Goal: Task Accomplishment & Management: Use online tool/utility

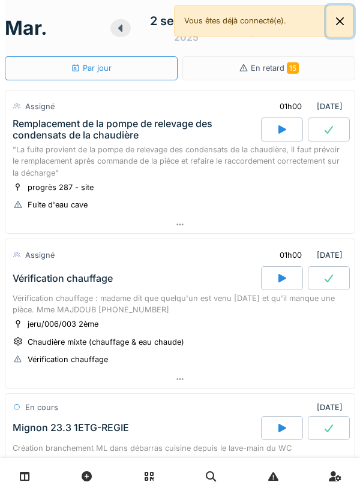
click at [331, 28] on button "Close" at bounding box center [339, 21] width 27 height 32
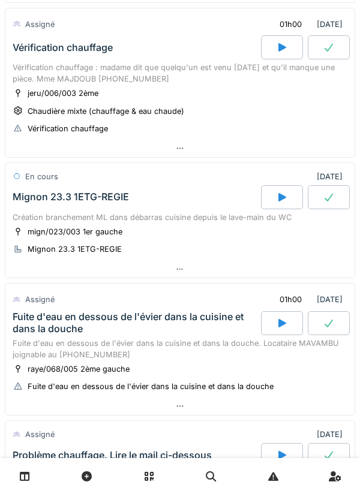
scroll to position [233, 0]
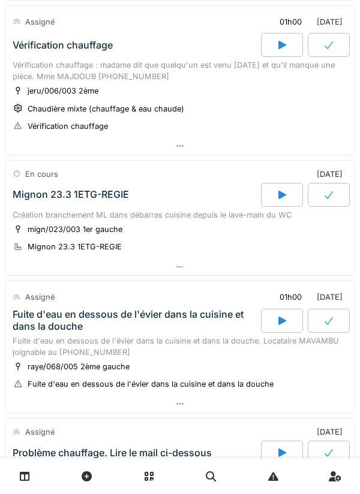
click at [221, 154] on div at bounding box center [179, 145] width 349 height 17
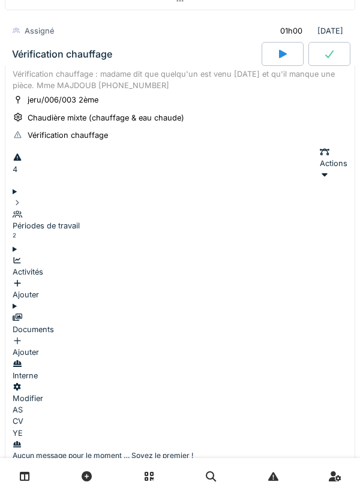
scroll to position [222, 0]
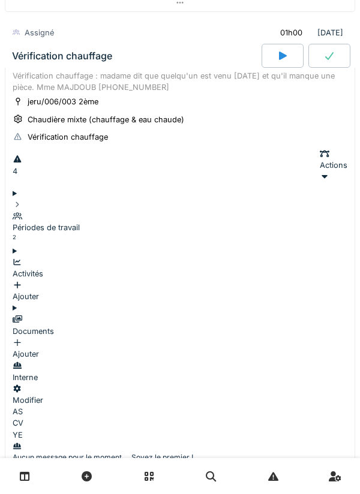
click at [49, 164] on div "4 Actions" at bounding box center [180, 165] width 335 height 35
click at [121, 474] on textarea at bounding box center [67, 490] width 109 height 32
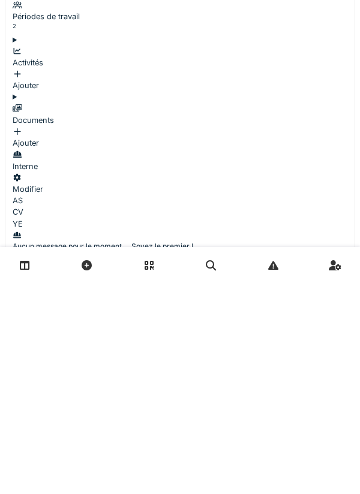
click at [317, 452] on div "Aucun message pour le moment … Soyez le premier !" at bounding box center [180, 457] width 335 height 11
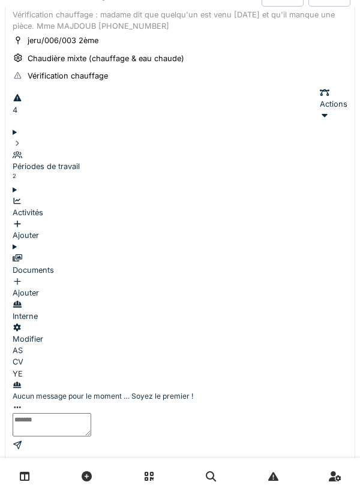
scroll to position [0, 0]
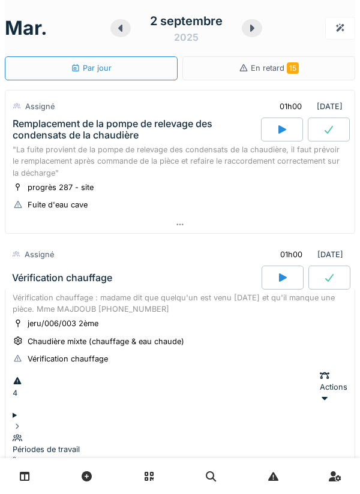
click at [223, 226] on div at bounding box center [179, 224] width 349 height 17
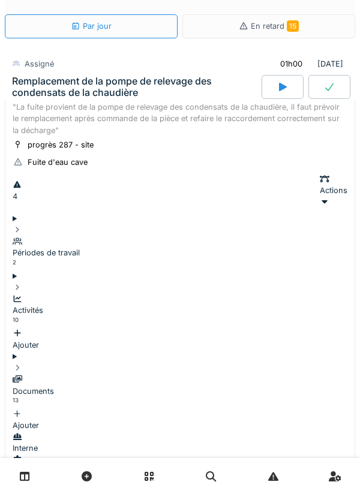
scroll to position [60, 0]
click at [194, 374] on div "Documents 13" at bounding box center [180, 391] width 335 height 35
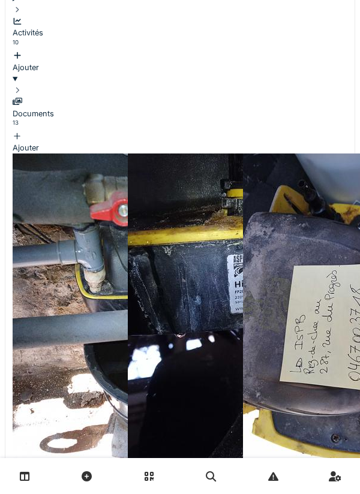
scroll to position [315, 0]
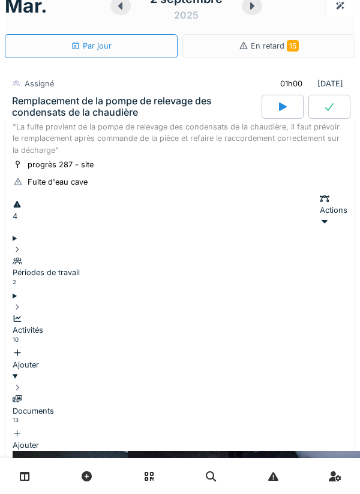
scroll to position [23, 0]
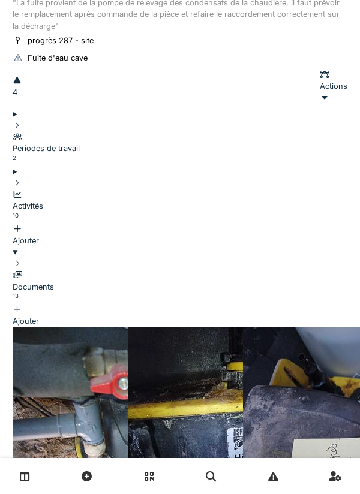
scroll to position [142, 0]
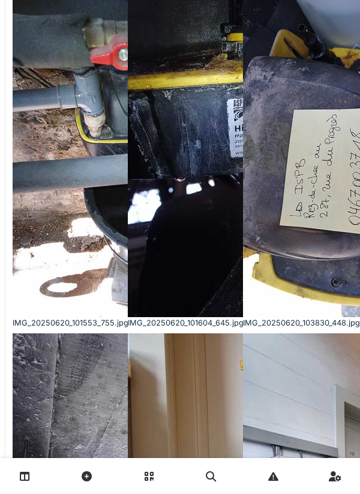
scroll to position [0, 0]
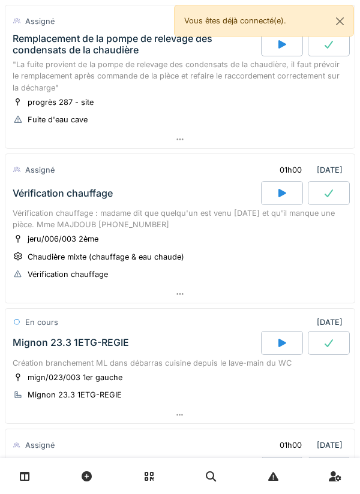
click at [223, 297] on div at bounding box center [179, 293] width 349 height 17
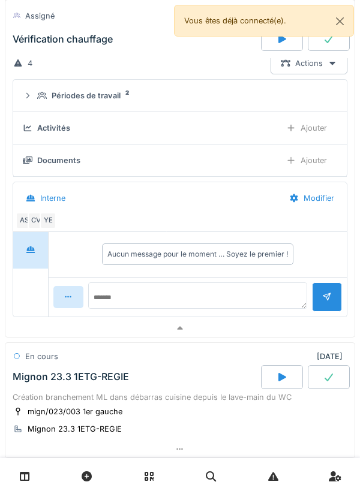
scroll to position [332, 0]
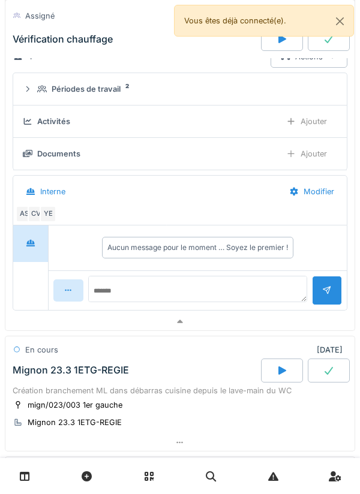
click at [240, 160] on div "Documents Ajouter" at bounding box center [180, 154] width 314 height 22
click at [241, 152] on div "Documents" at bounding box center [147, 153] width 248 height 11
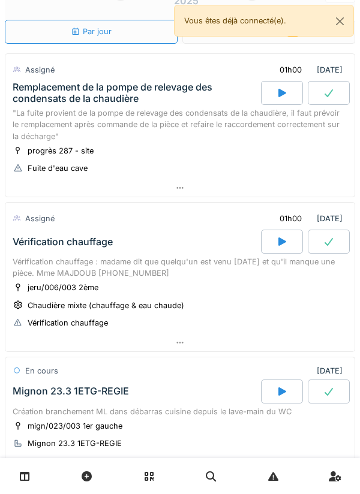
scroll to position [23, 0]
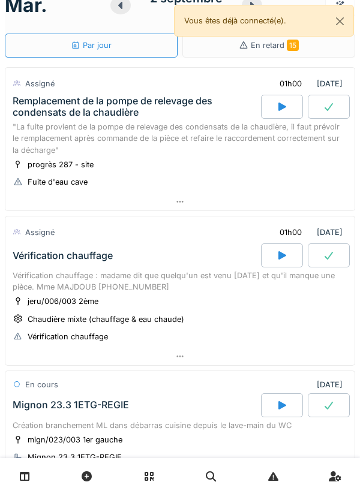
click at [274, 110] on div at bounding box center [282, 107] width 42 height 24
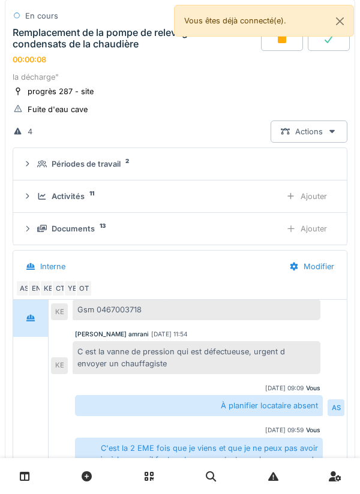
scroll to position [117, 0]
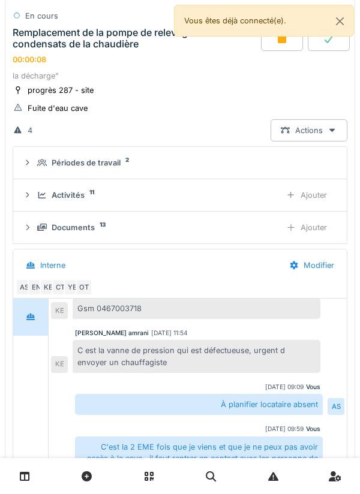
click at [276, 197] on div "Ajouter" at bounding box center [306, 195] width 61 height 22
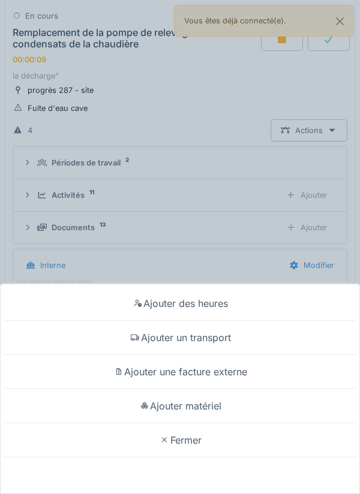
click at [298, 197] on div "Ajouter des heures Ajouter un transport Ajouter une facture externe Ajouter mat…" at bounding box center [180, 247] width 360 height 494
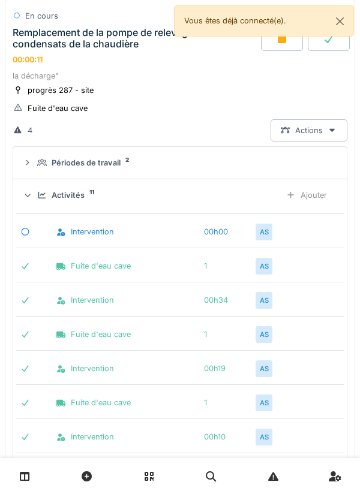
click at [319, 200] on div "Ajouter" at bounding box center [306, 195] width 61 height 22
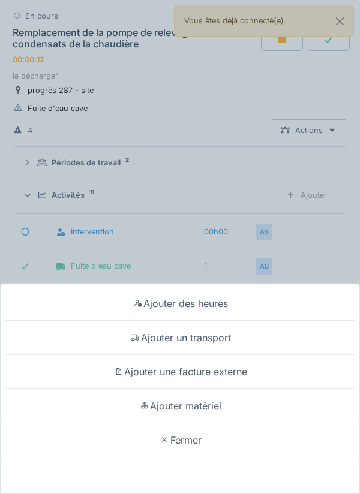
click at [220, 338] on div "Ajouter un transport" at bounding box center [180, 338] width 354 height 34
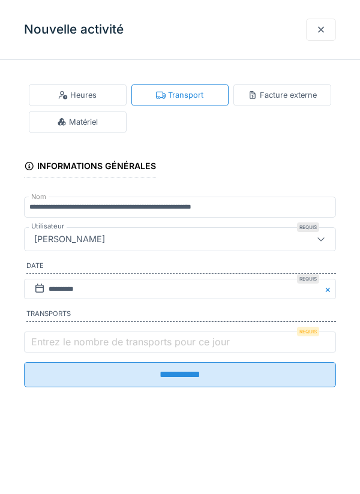
click at [152, 341] on label "Entrez le nombre de transports pour ce jour" at bounding box center [130, 342] width 203 height 14
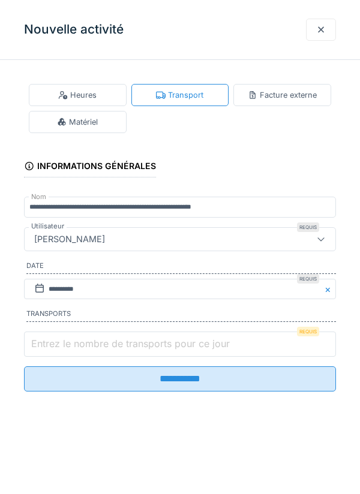
click at [152, 341] on input "Entrez le nombre de transports pour ce jour" at bounding box center [180, 344] width 312 height 25
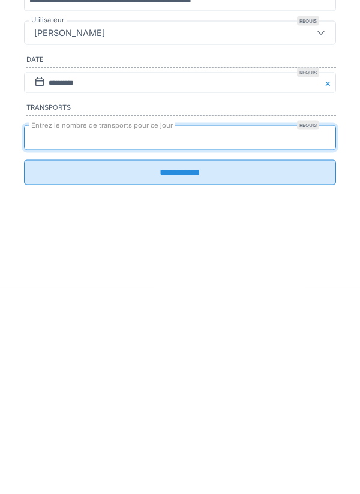
type input "*"
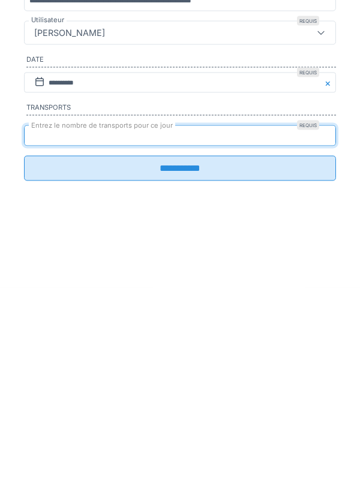
click at [201, 371] on input "**********" at bounding box center [180, 374] width 312 height 25
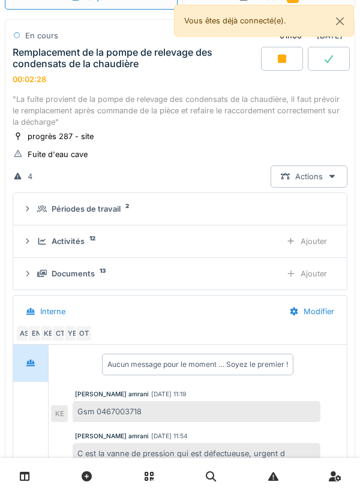
scroll to position [65, 0]
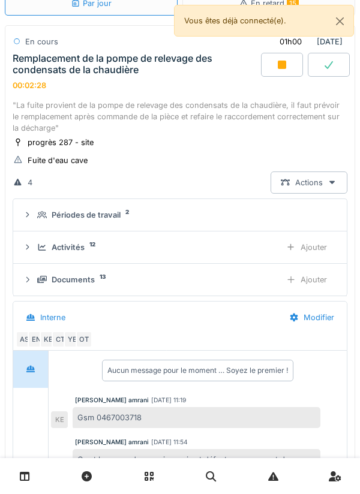
click at [236, 270] on div "Documents 13 Ajouter" at bounding box center [180, 280] width 314 height 22
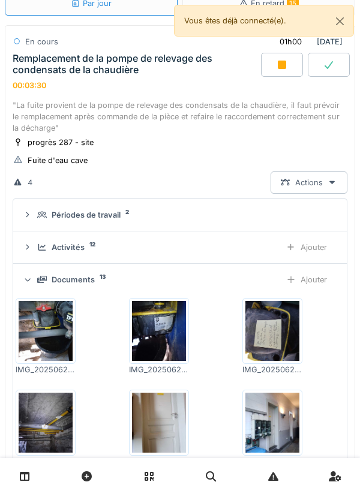
click at [266, 328] on img at bounding box center [272, 331] width 54 height 60
